Goal: Task Accomplishment & Management: Complete application form

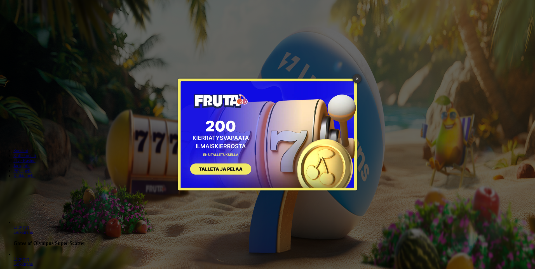
click at [209, 172] on button "SIGN UP" at bounding box center [218, 170] width 71 height 18
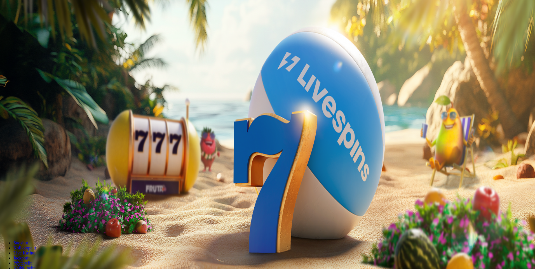
click at [42, 128] on input "***" at bounding box center [22, 131] width 40 height 6
type input "*"
